Goal: Check status: Check status

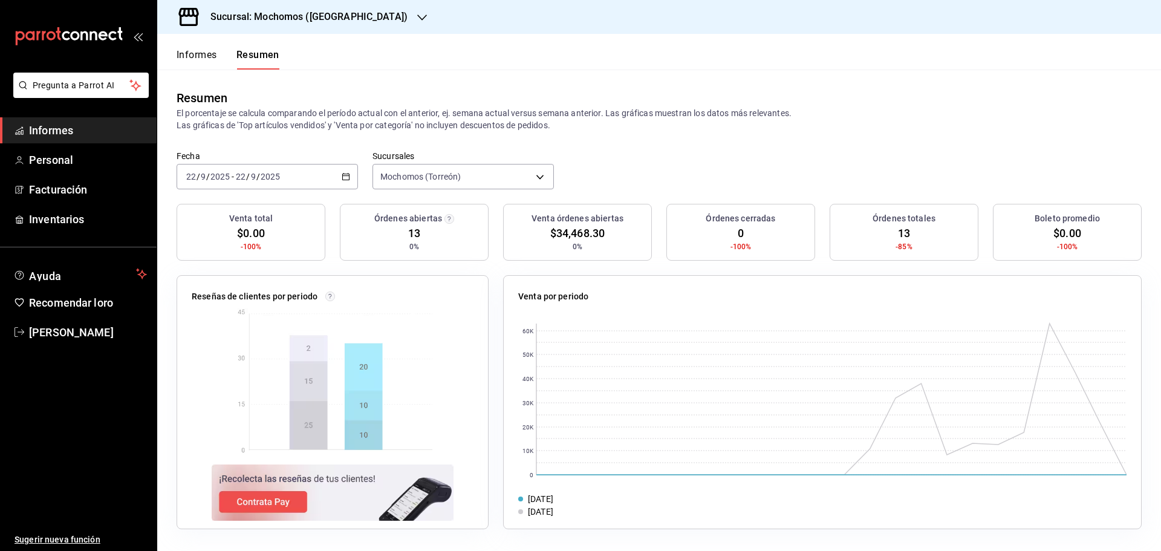
click at [210, 56] on font "Informes" at bounding box center [197, 54] width 41 height 11
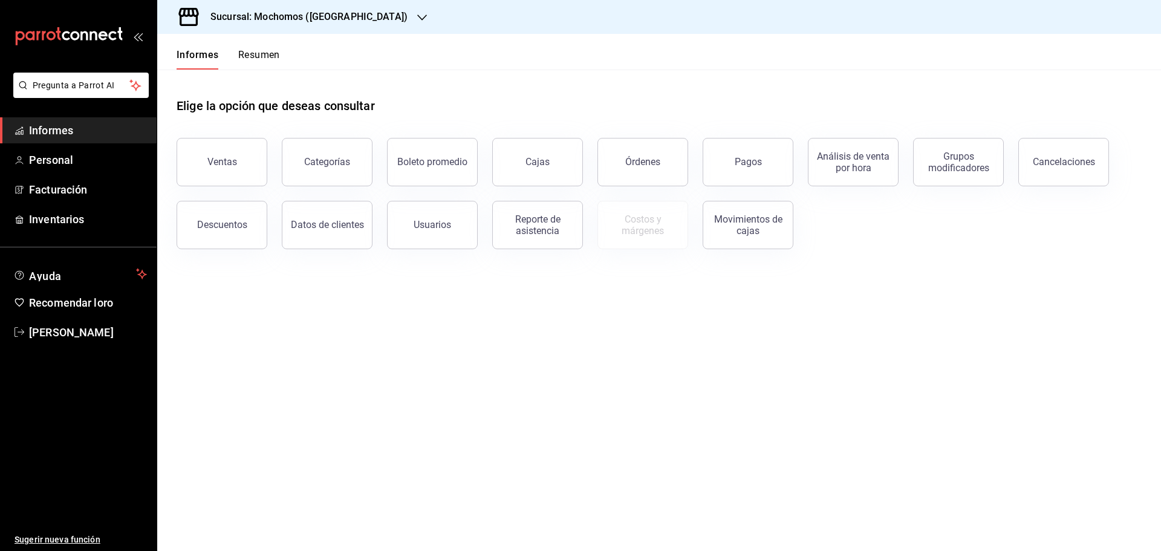
click at [253, 56] on font "Resumen" at bounding box center [259, 54] width 42 height 11
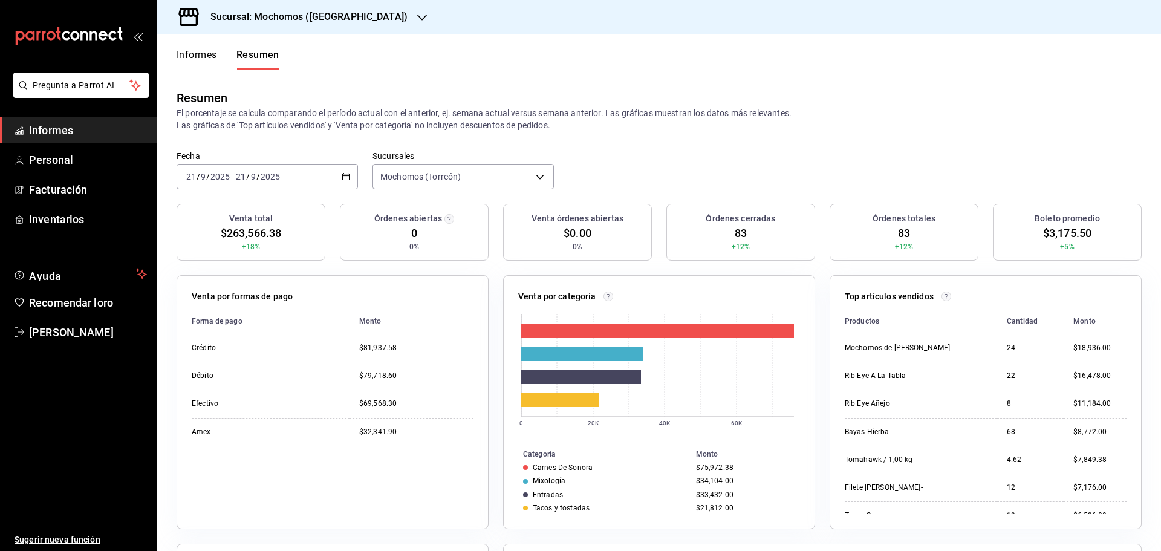
click at [347, 180] on icon "button" at bounding box center [346, 176] width 8 height 8
click at [229, 353] on font "Rango de fechas" at bounding box center [219, 349] width 64 height 10
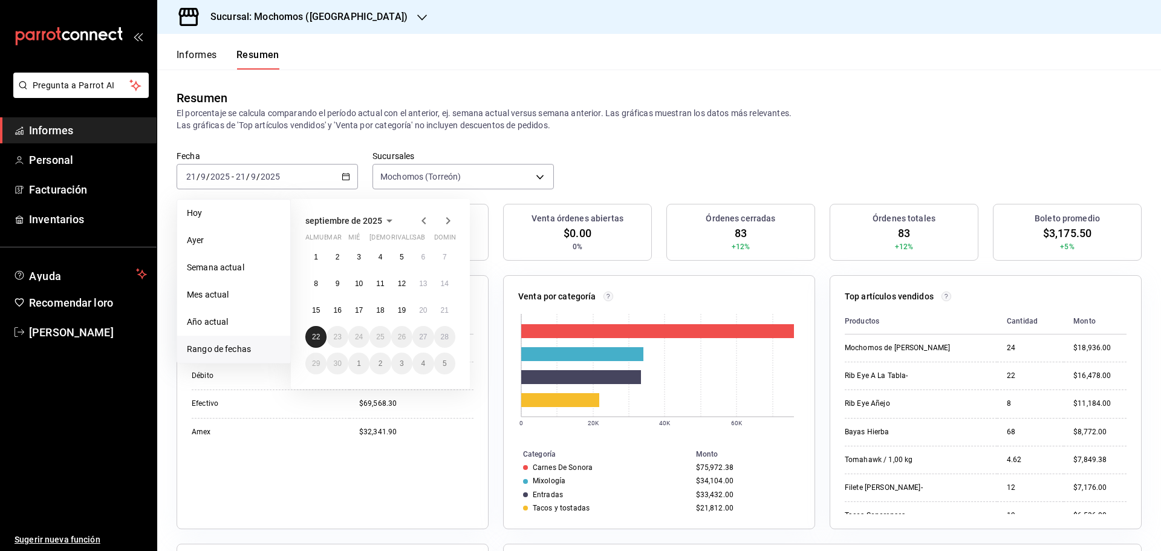
click at [320, 339] on font "22" at bounding box center [316, 337] width 8 height 8
